Goal: Task Accomplishment & Management: Complete application form

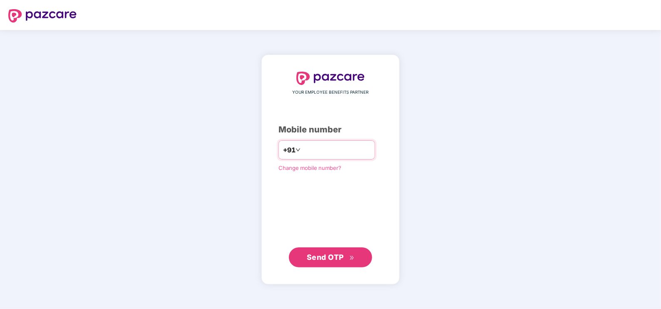
click at [302, 145] on input "**********" at bounding box center [336, 149] width 68 height 13
type input "**********"
click at [317, 267] on div "**********" at bounding box center [330, 169] width 138 height 230
click at [316, 260] on span "Send OTP" at bounding box center [325, 256] width 37 height 9
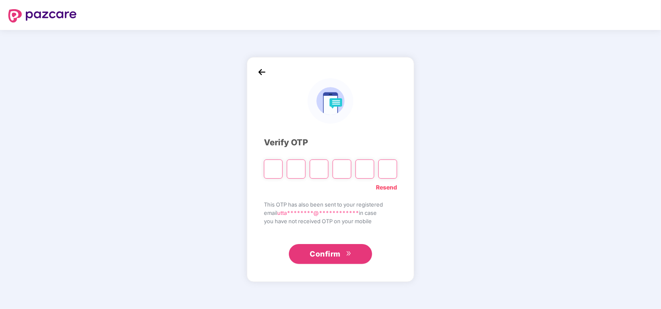
type input "*"
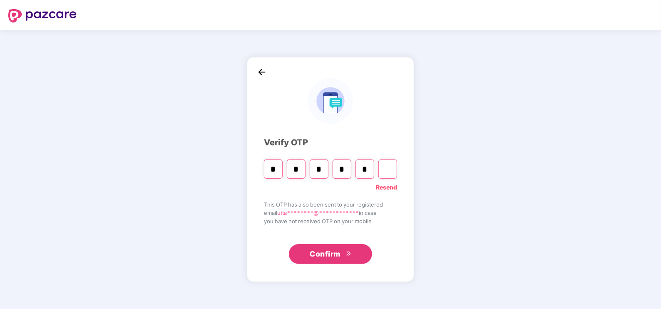
type input "*"
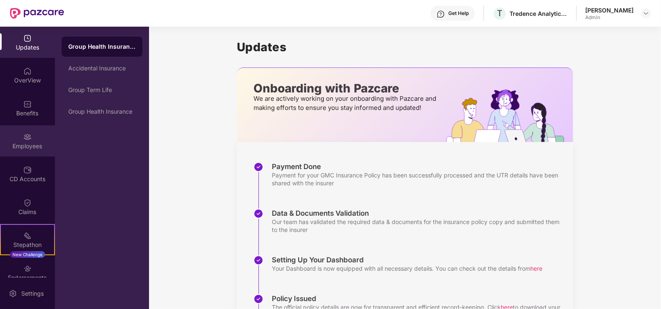
click at [47, 140] on div "Employees" at bounding box center [27, 140] width 55 height 31
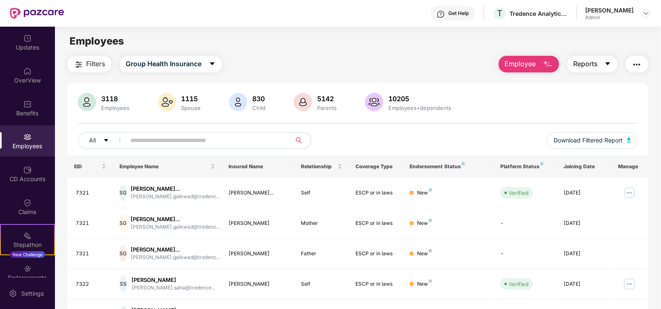
click at [585, 71] on button "Reports" at bounding box center [592, 64] width 50 height 17
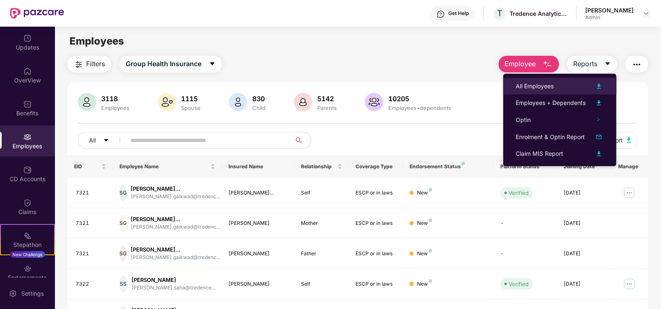
click at [580, 80] on li "All Employees" at bounding box center [559, 86] width 113 height 17
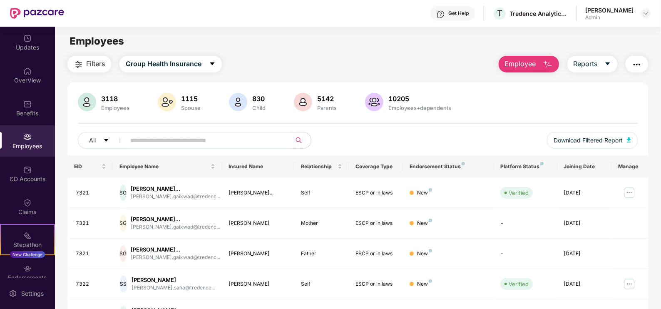
click at [449, 137] on div "All Download Filtered Report" at bounding box center [357, 143] width 559 height 23
click at [589, 59] on span "Reports" at bounding box center [585, 64] width 24 height 10
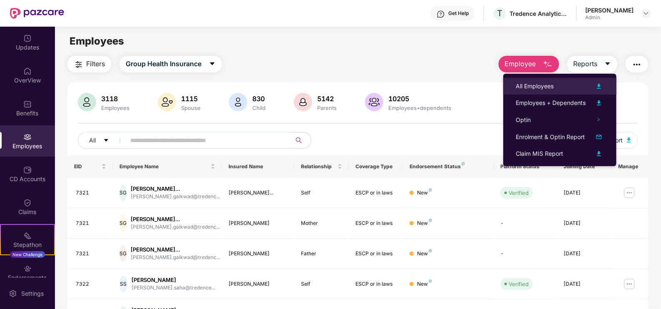
click at [582, 83] on div "All Employees" at bounding box center [559, 86] width 88 height 10
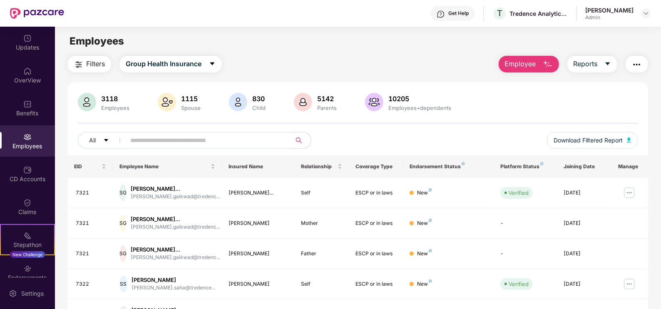
click at [512, 68] on span "Employee" at bounding box center [520, 64] width 31 height 10
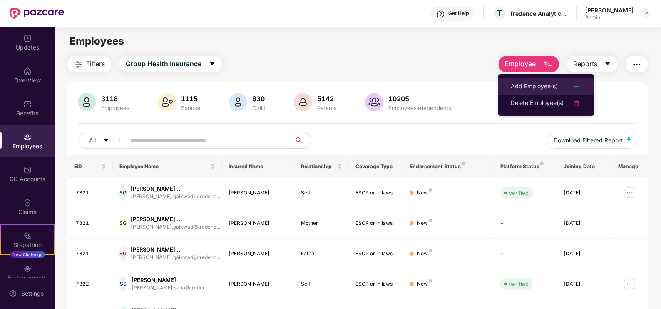
click at [537, 80] on li "Add Employee(s)" at bounding box center [546, 86] width 96 height 17
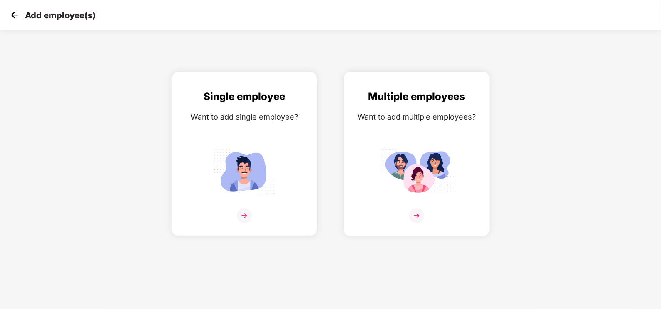
click at [441, 134] on div "Multiple employees Want to add multiple employees?" at bounding box center [416, 161] width 128 height 145
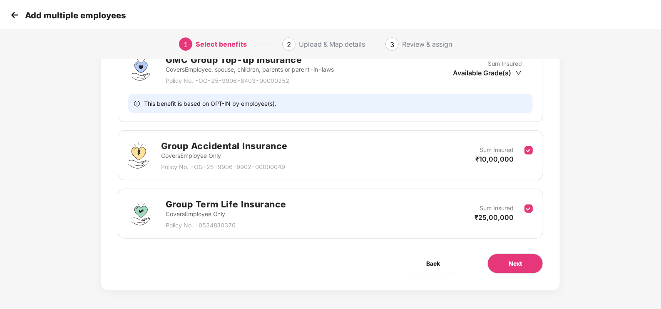
scroll to position [191, 0]
click at [518, 269] on button "Next" at bounding box center [515, 263] width 56 height 20
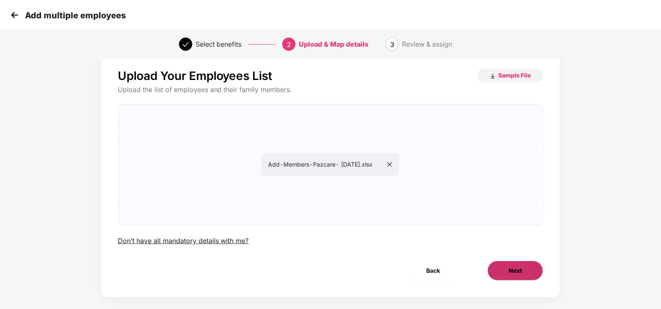
scroll to position [25, 0]
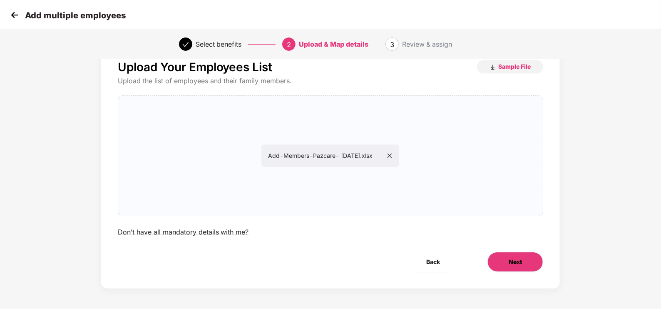
click at [532, 257] on button "Next" at bounding box center [515, 262] width 56 height 20
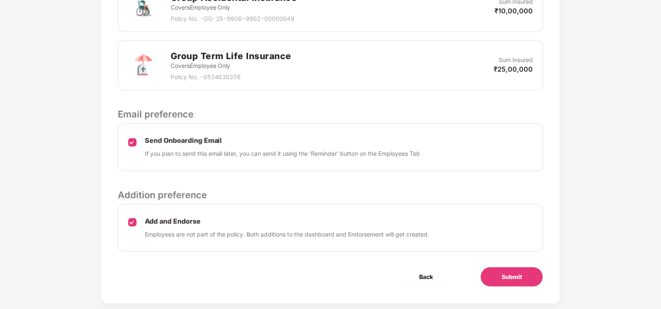
scroll to position [351, 0]
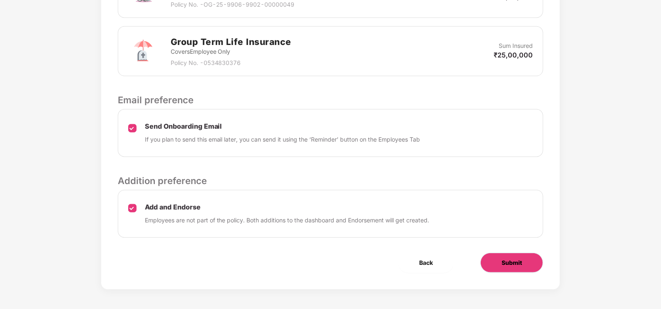
click at [501, 254] on button "Submit" at bounding box center [511, 263] width 63 height 20
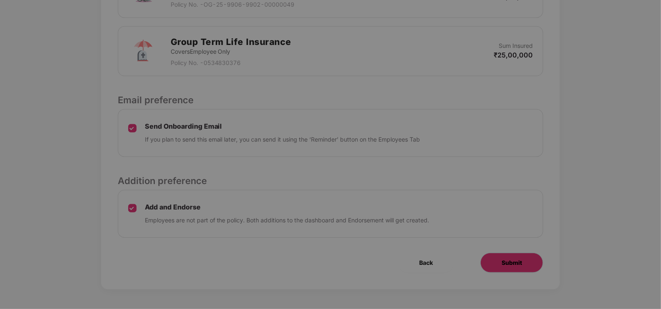
scroll to position [0, 0]
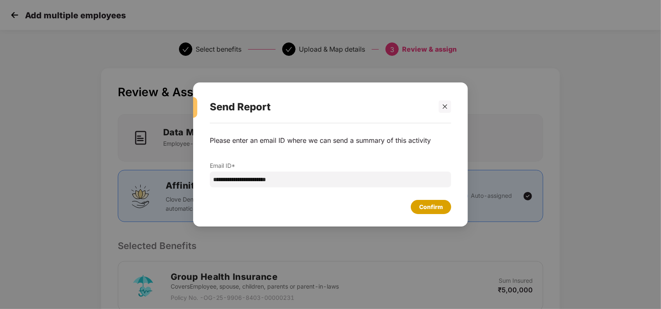
click at [438, 208] on div "Confirm" at bounding box center [431, 206] width 24 height 9
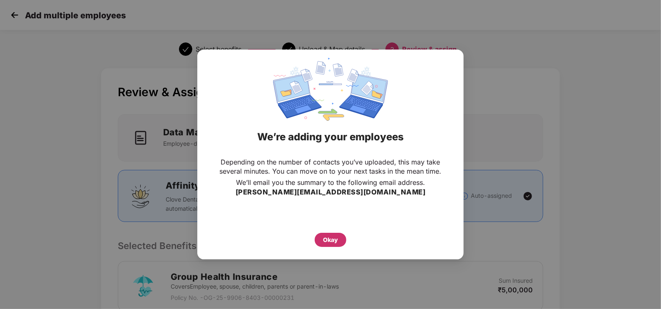
click at [339, 239] on div "Okay" at bounding box center [331, 240] width 32 height 14
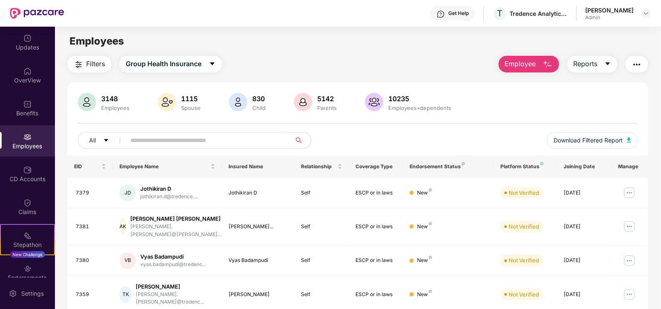
click at [175, 145] on input "text" at bounding box center [204, 140] width 149 height 12
paste input "****"
type input "****"
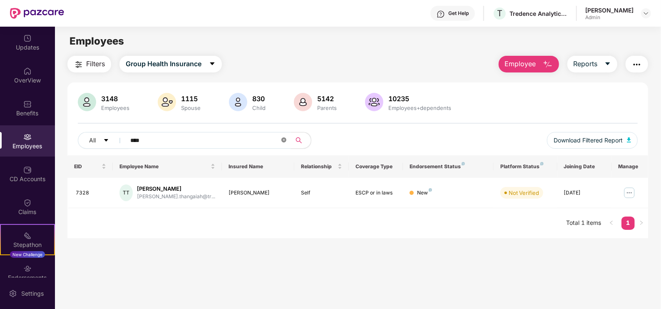
click at [283, 143] on span at bounding box center [283, 140] width 5 height 8
